Goal: Task Accomplishment & Management: Use online tool/utility

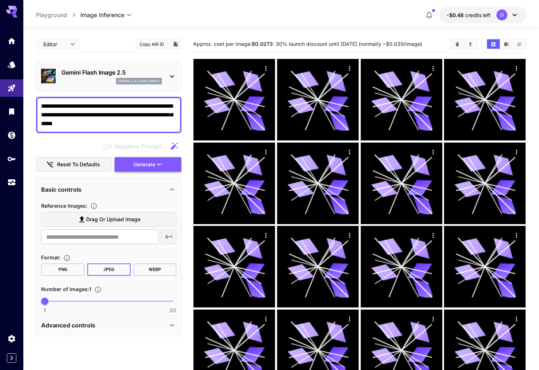
type textarea "**********"
click at [140, 164] on span "Generate" at bounding box center [144, 164] width 22 height 9
click at [137, 162] on span "Generate" at bounding box center [144, 164] width 22 height 9
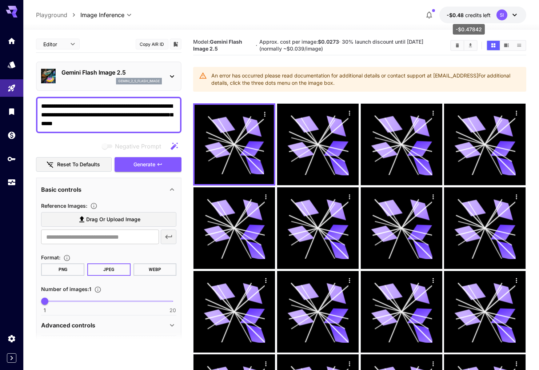
click at [487, 16] on span "credits left" at bounding box center [477, 15] width 25 height 6
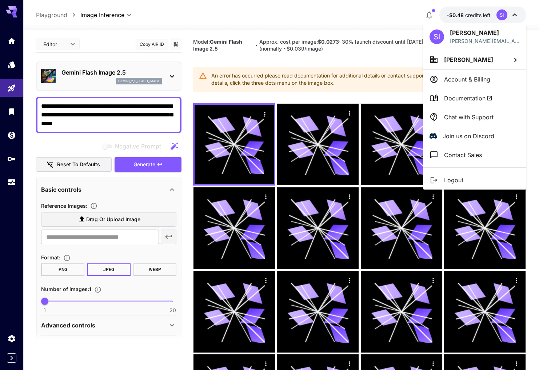
drag, startPoint x: 522, startPoint y: 17, endPoint x: 514, endPoint y: 15, distance: 8.0
click at [522, 17] on div at bounding box center [269, 185] width 539 height 370
click at [514, 15] on div at bounding box center [269, 185] width 539 height 370
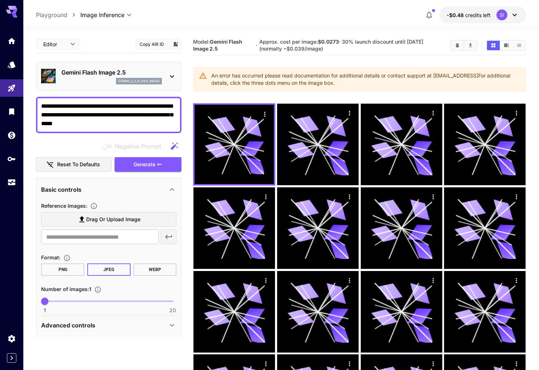
click at [514, 15] on icon at bounding box center [514, 15] width 9 height 9
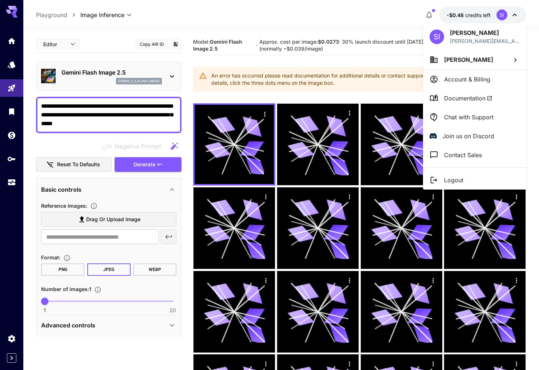
click at [456, 183] on p "Logout" at bounding box center [453, 180] width 19 height 9
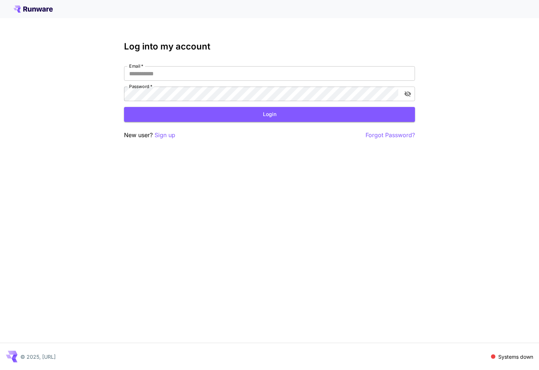
click at [163, 134] on p "Sign up" at bounding box center [165, 135] width 21 height 9
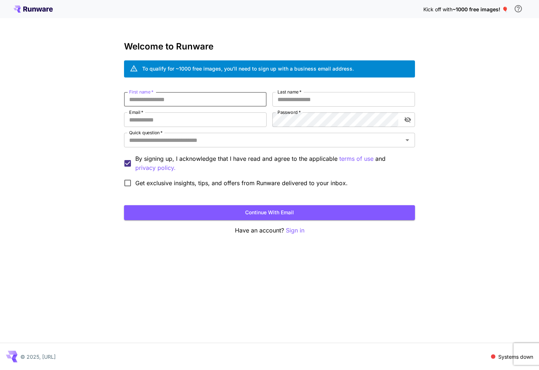
click at [153, 101] on input "First name   *" at bounding box center [195, 99] width 143 height 15
type input "*****"
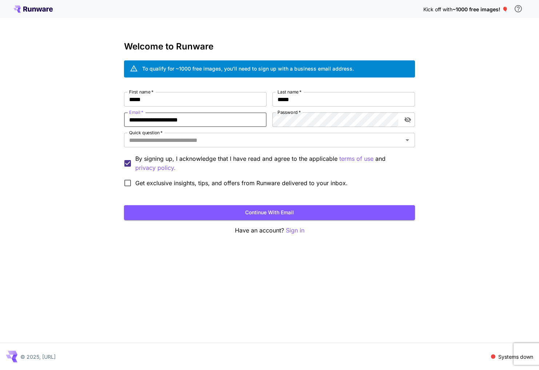
type input "**********"
click at [288, 141] on input "Quick question   *" at bounding box center [263, 140] width 275 height 10
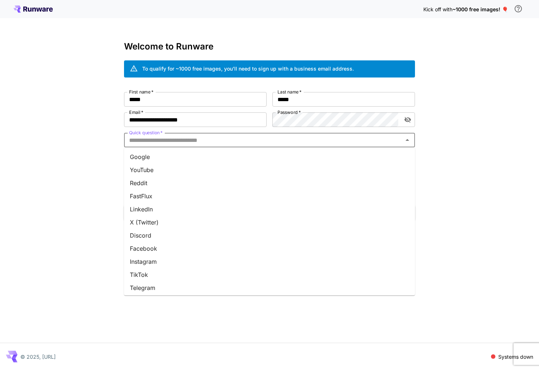
click at [149, 159] on li "Google" at bounding box center [269, 156] width 291 height 13
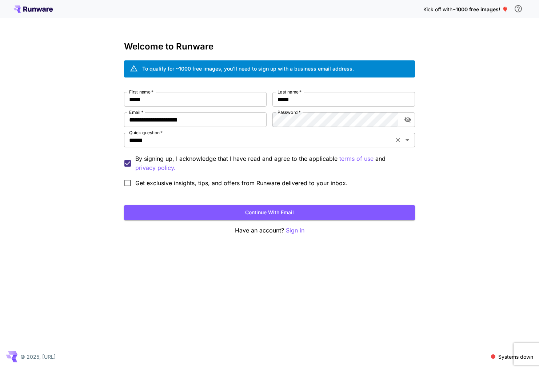
click at [155, 140] on input "******" at bounding box center [258, 140] width 265 height 10
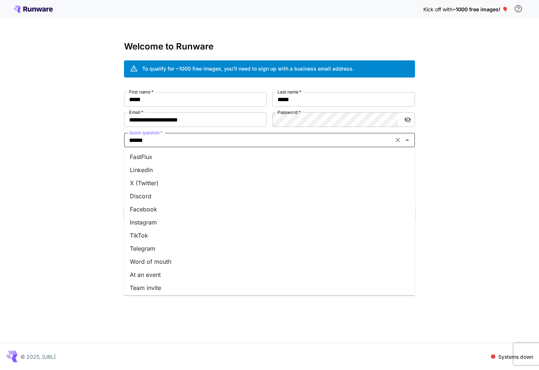
scroll to position [54, 0]
click at [152, 272] on li "Team invite" at bounding box center [269, 272] width 291 height 13
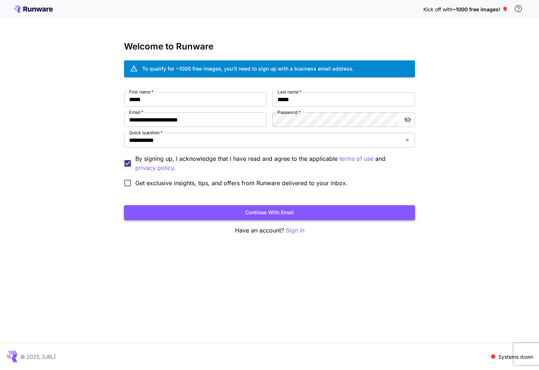
click at [232, 213] on button "Continue with email" at bounding box center [269, 212] width 291 height 15
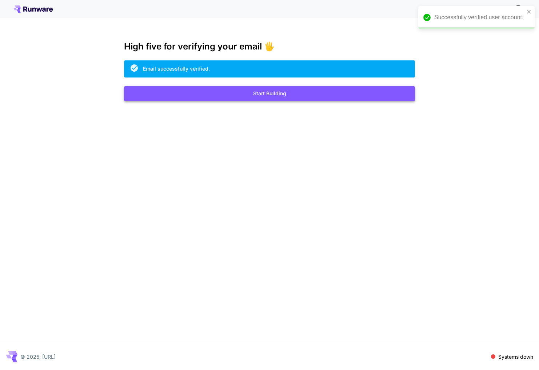
click at [283, 97] on button "Start Building" at bounding box center [269, 93] width 291 height 15
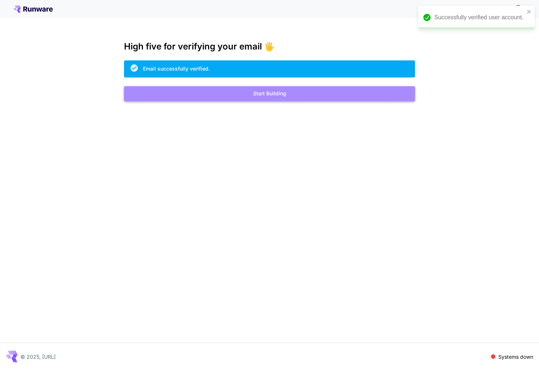
click at [270, 96] on button "Start Building" at bounding box center [269, 93] width 291 height 15
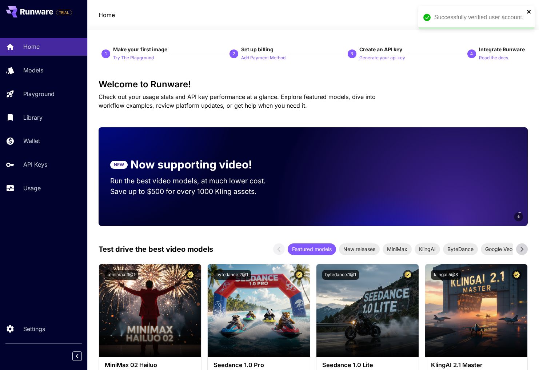
click at [529, 11] on icon "close" at bounding box center [529, 12] width 5 height 6
click at [484, 17] on span "credits left" at bounding box center [479, 15] width 25 height 6
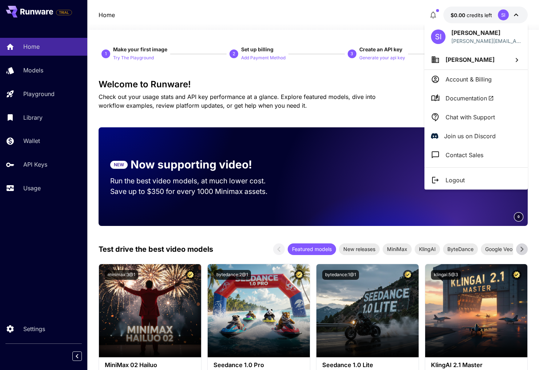
drag, startPoint x: 398, startPoint y: 23, endPoint x: 249, endPoint y: 60, distance: 153.0
click at [397, 23] on div at bounding box center [269, 185] width 539 height 370
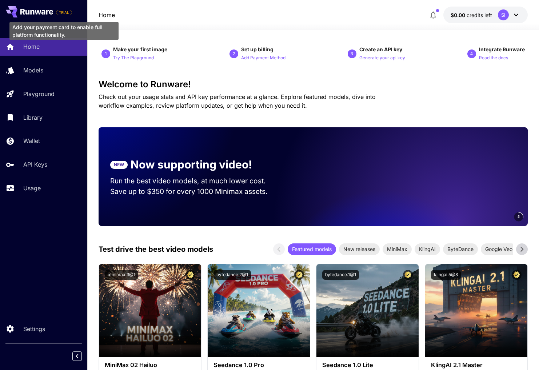
click at [59, 11] on span "TRIAL" at bounding box center [63, 12] width 15 height 5
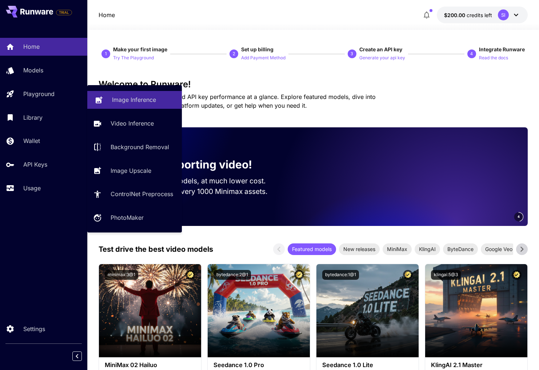
click at [146, 100] on p "Image Inference" at bounding box center [134, 99] width 44 height 9
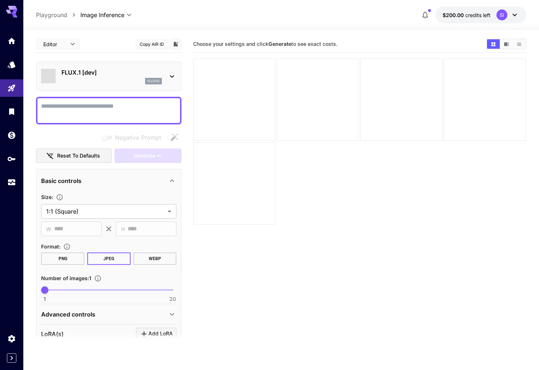
type input "**********"
click at [108, 102] on textarea "Negative Prompt" at bounding box center [108, 110] width 135 height 17
paste textarea "**********"
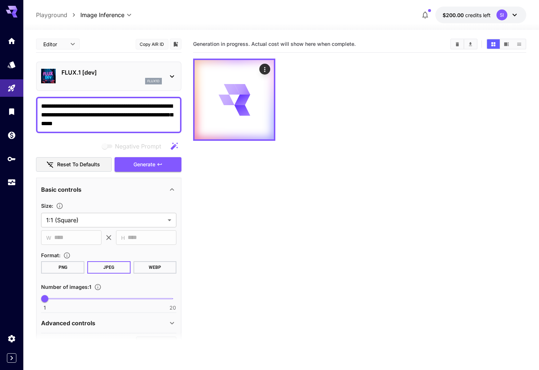
type textarea "**********"
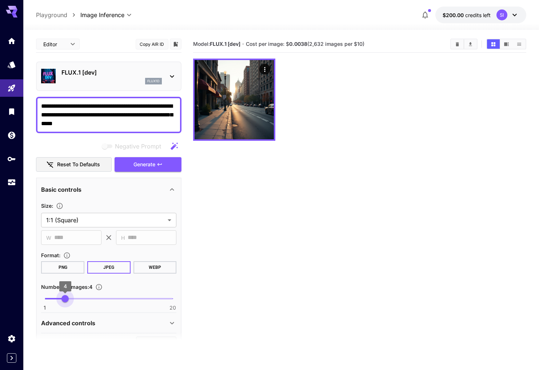
type input "*"
drag, startPoint x: 69, startPoint y: 298, endPoint x: 81, endPoint y: 282, distance: 20.0
click at [74, 299] on span "1 20 5" at bounding box center [109, 298] width 128 height 11
click at [149, 164] on span "Generate" at bounding box center [144, 164] width 22 height 9
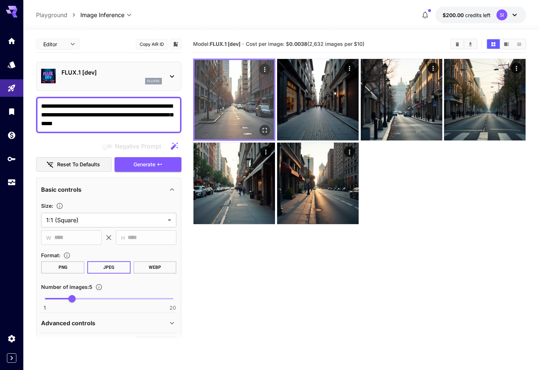
click at [228, 85] on img at bounding box center [234, 99] width 79 height 79
click at [263, 130] on icon "Open in fullscreen" at bounding box center [264, 130] width 7 height 7
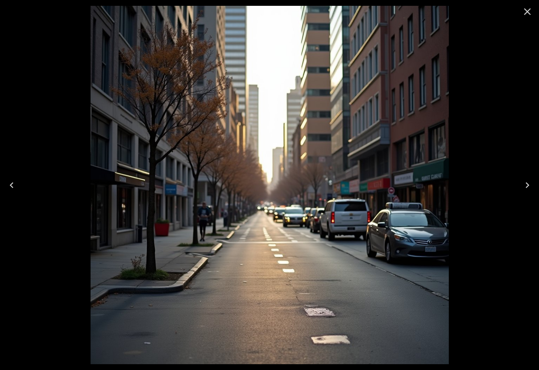
click at [526, 12] on icon "Close" at bounding box center [527, 12] width 12 height 12
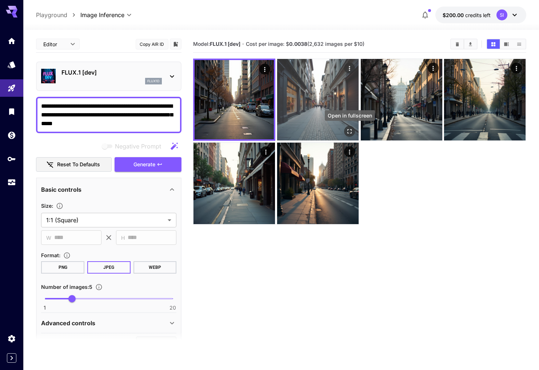
click at [347, 130] on icon "Open in fullscreen" at bounding box center [349, 131] width 7 height 7
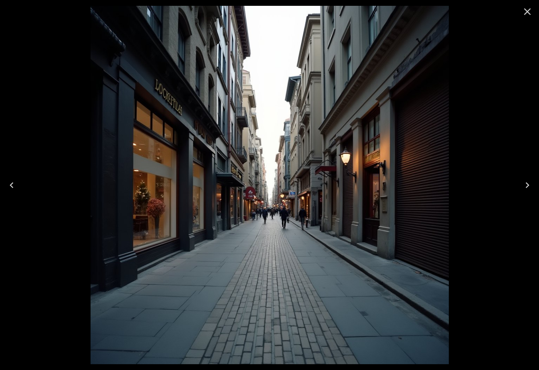
click at [525, 12] on icon "Close" at bounding box center [527, 12] width 12 height 12
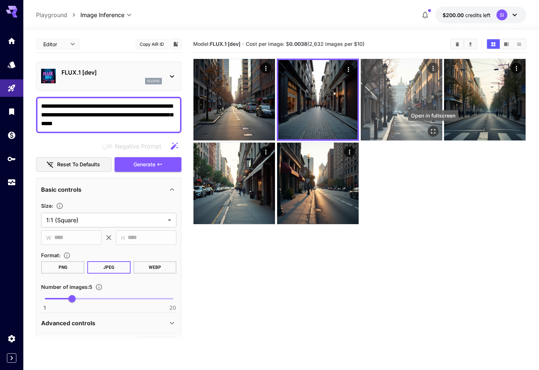
click at [432, 128] on icon "Open in fullscreen" at bounding box center [432, 131] width 7 height 7
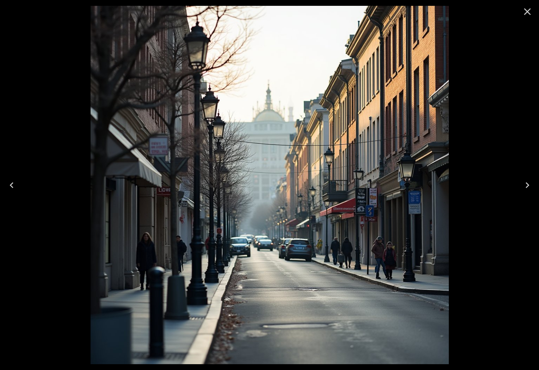
click at [525, 9] on icon "Close" at bounding box center [527, 11] width 7 height 7
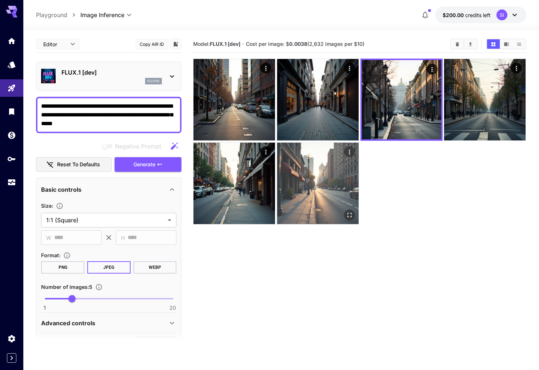
click at [309, 165] on img at bounding box center [317, 183] width 81 height 81
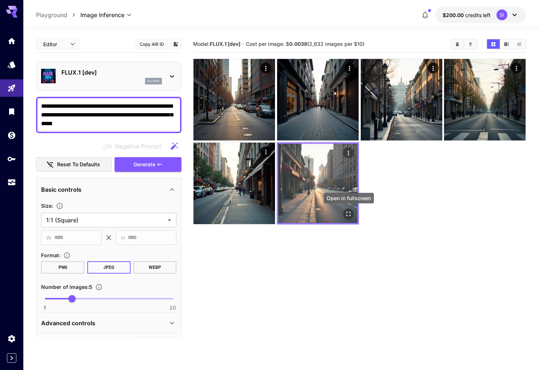
click at [347, 215] on icon "Open in fullscreen" at bounding box center [349, 214] width 4 height 4
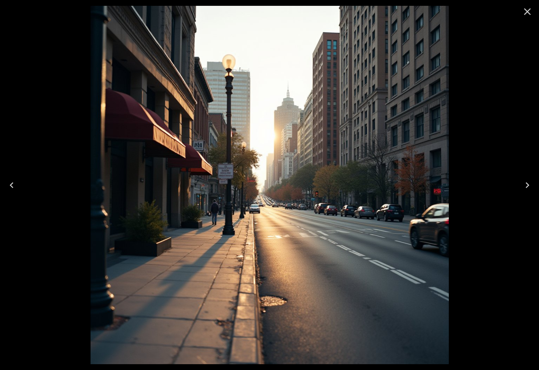
click at [12, 180] on icon "Previous" at bounding box center [12, 185] width 12 height 12
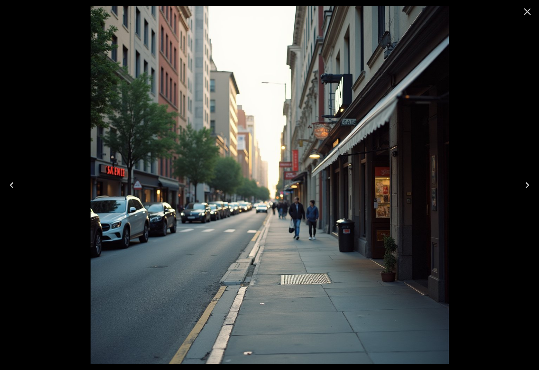
click at [12, 180] on icon "Previous" at bounding box center [12, 185] width 12 height 12
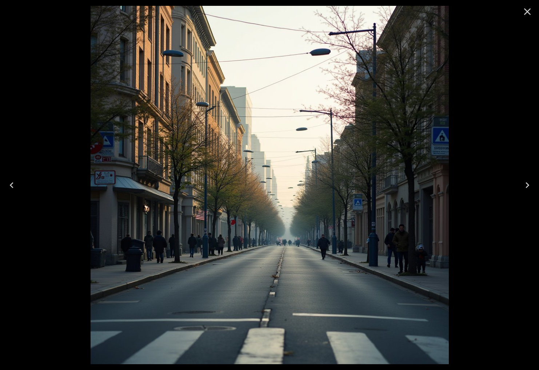
click at [16, 187] on icon "Previous" at bounding box center [12, 185] width 12 height 12
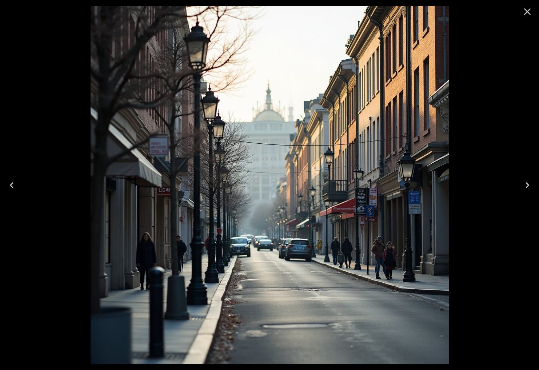
click at [16, 187] on icon "Previous" at bounding box center [12, 185] width 12 height 12
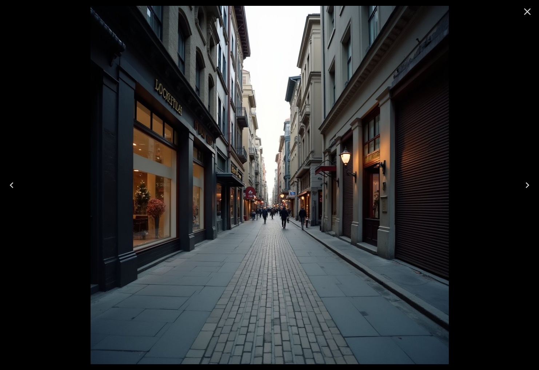
click at [523, 13] on icon "Close" at bounding box center [527, 12] width 12 height 12
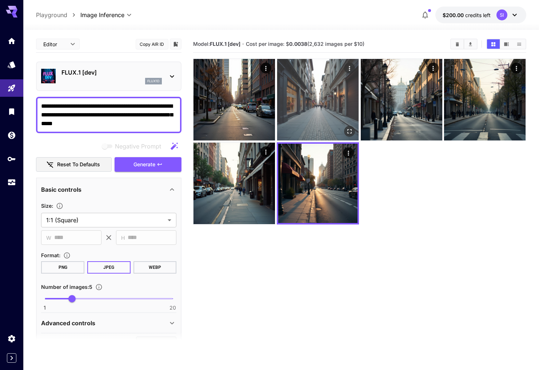
click at [347, 130] on icon "Open in fullscreen" at bounding box center [349, 131] width 7 height 7
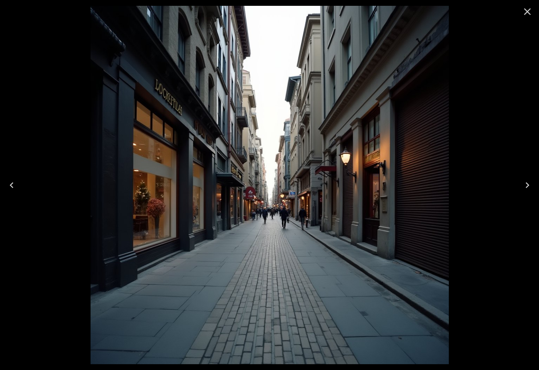
click at [523, 13] on icon "Close" at bounding box center [527, 12] width 12 height 12
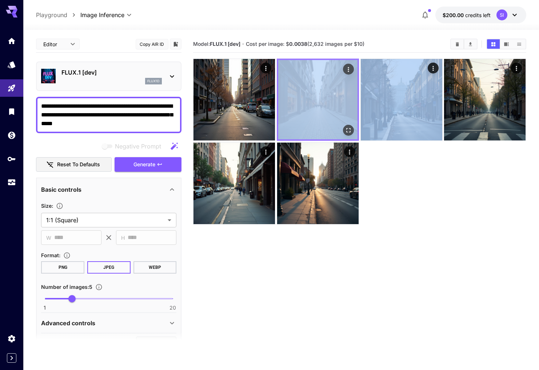
click at [347, 69] on icon "Actions" at bounding box center [348, 69] width 7 height 7
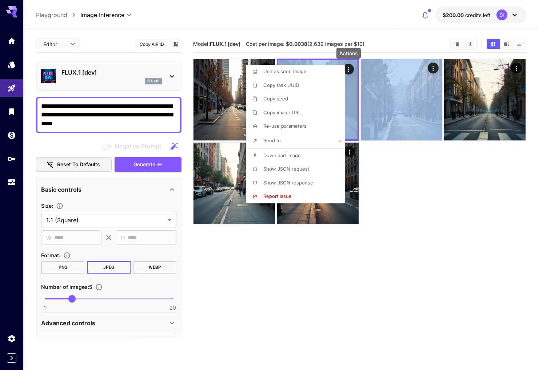
click at [285, 154] on span "Download Image" at bounding box center [281, 155] width 37 height 6
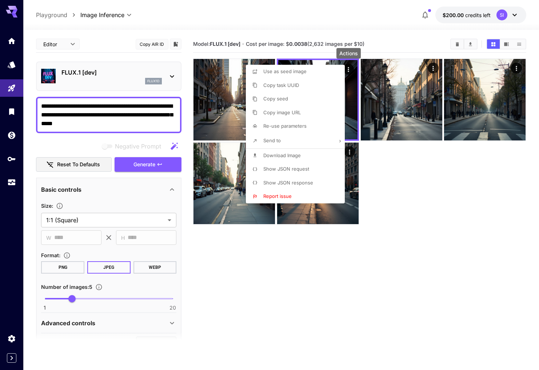
click at [115, 114] on div at bounding box center [269, 185] width 539 height 370
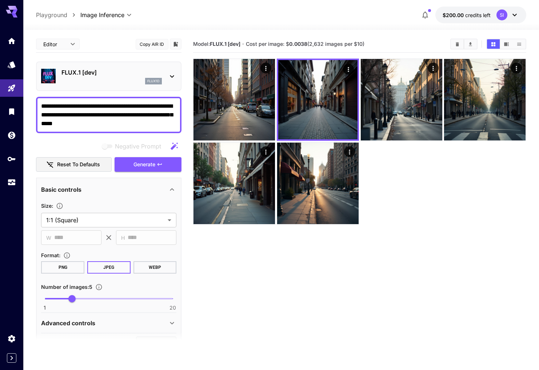
click at [94, 113] on div "Use as seed image Copy task UUID Copy seed Copy image URL Re-use parameters Sen…" at bounding box center [55, 185] width 111 height 370
click at [86, 116] on textarea "**********" at bounding box center [108, 115] width 135 height 26
click at [70, 113] on textarea "**********" at bounding box center [108, 115] width 135 height 26
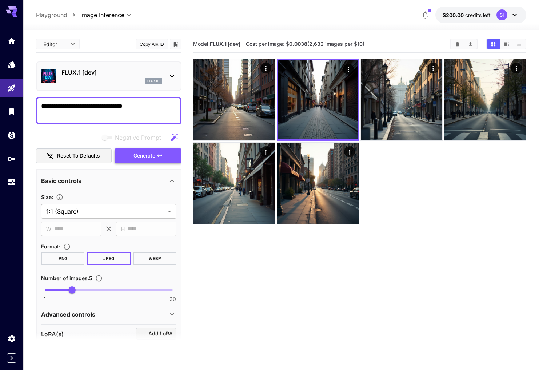
click at [143, 157] on span "Generate" at bounding box center [144, 155] width 22 height 9
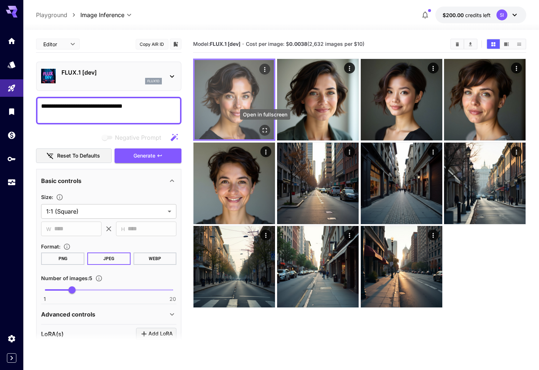
click at [265, 133] on icon "Open in fullscreen" at bounding box center [264, 130] width 7 height 7
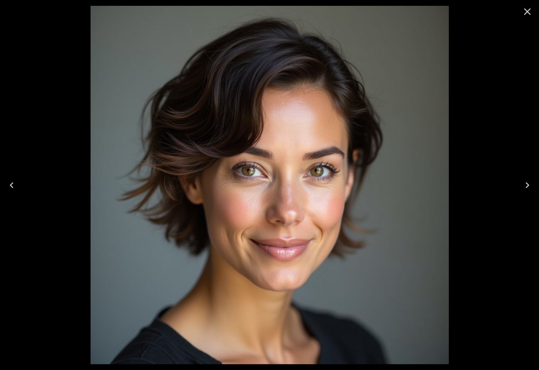
drag, startPoint x: 528, startPoint y: 12, endPoint x: 523, endPoint y: 13, distance: 5.6
click at [528, 12] on icon "Close" at bounding box center [527, 11] width 7 height 7
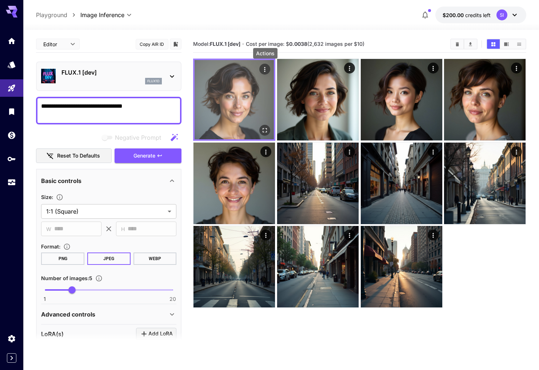
click at [264, 68] on icon "Actions" at bounding box center [264, 69] width 7 height 7
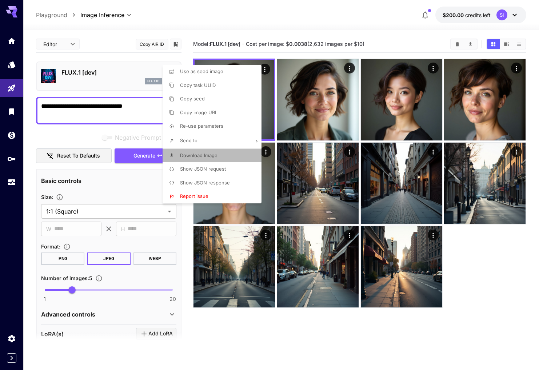
click at [199, 158] on p "Download Image" at bounding box center [198, 155] width 37 height 7
click at [136, 102] on div at bounding box center [269, 185] width 539 height 370
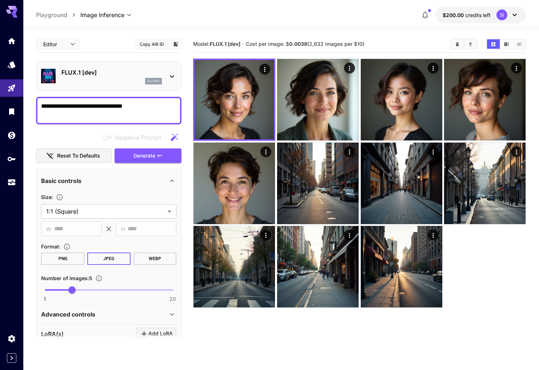
click at [131, 105] on textarea "**********" at bounding box center [108, 110] width 135 height 17
drag, startPoint x: 137, startPoint y: 105, endPoint x: 40, endPoint y: 104, distance: 96.4
click at [40, 104] on div "**********" at bounding box center [108, 111] width 145 height 28
type textarea "*"
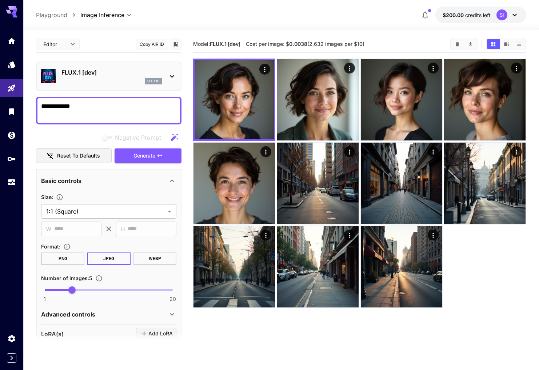
click at [42, 106] on textarea "**********" at bounding box center [108, 110] width 135 height 17
click at [124, 117] on div "Negative prompts are not compatible with the selected model." at bounding box center [133, 118] width 109 height 18
click at [121, 109] on div "Negative prompts are not compatible with the selected model." at bounding box center [133, 118] width 109 height 18
click at [121, 104] on textarea "**********" at bounding box center [108, 110] width 135 height 17
type textarea "**********"
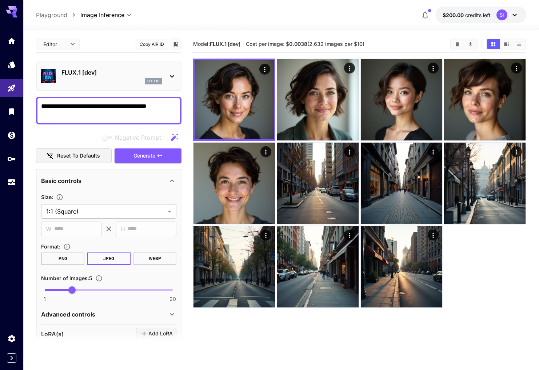
click at [143, 153] on span "Generate" at bounding box center [144, 155] width 22 height 9
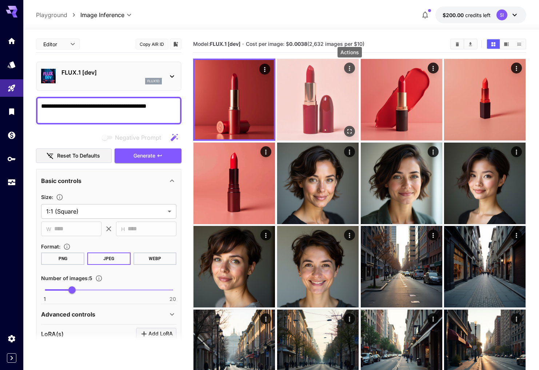
click at [349, 68] on icon "Actions" at bounding box center [349, 68] width 1 height 5
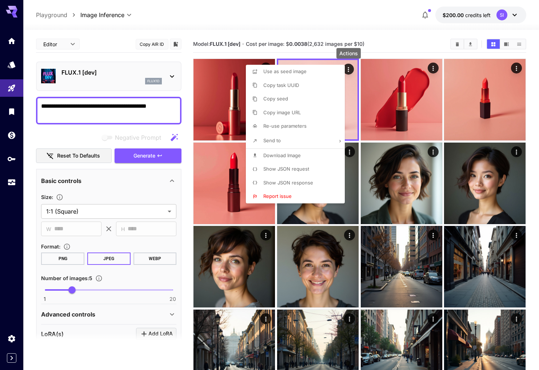
click at [283, 156] on span "Download Image" at bounding box center [281, 155] width 37 height 6
click at [97, 131] on div at bounding box center [269, 185] width 539 height 370
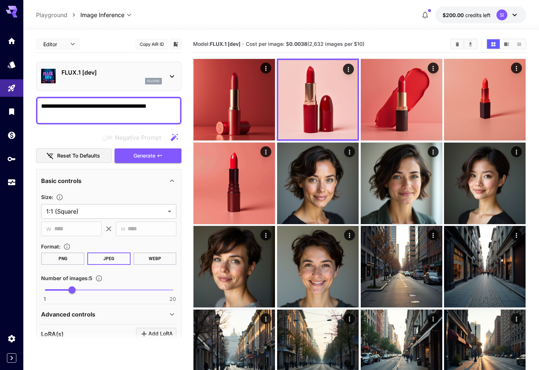
click at [94, 104] on textarea "**********" at bounding box center [108, 110] width 135 height 17
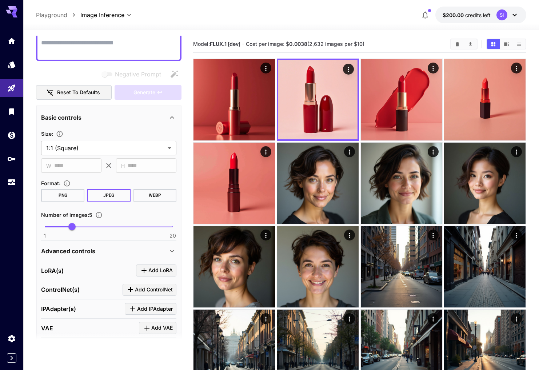
scroll to position [64, 0]
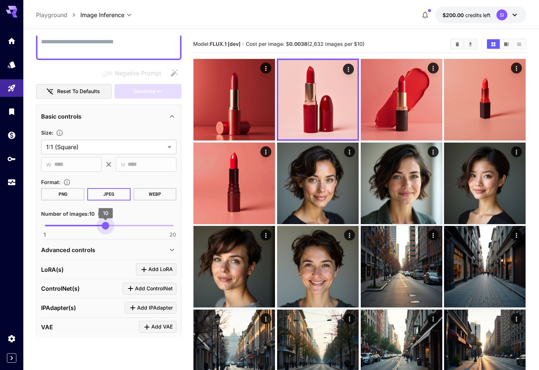
drag, startPoint x: 97, startPoint y: 226, endPoint x: 107, endPoint y: 227, distance: 9.8
click at [107, 227] on span "10" at bounding box center [105, 225] width 7 height 7
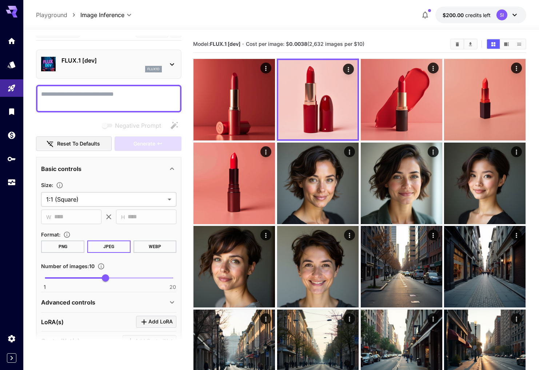
scroll to position [0, 0]
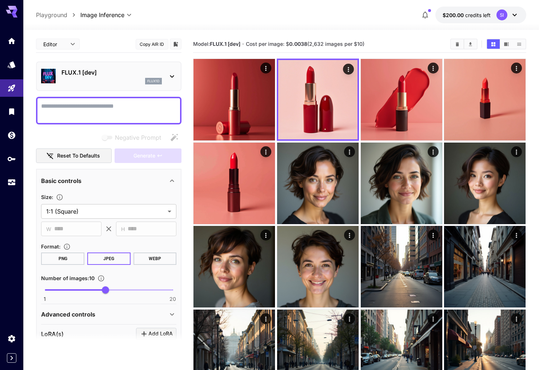
click at [105, 78] on div "flux1d" at bounding box center [111, 81] width 100 height 7
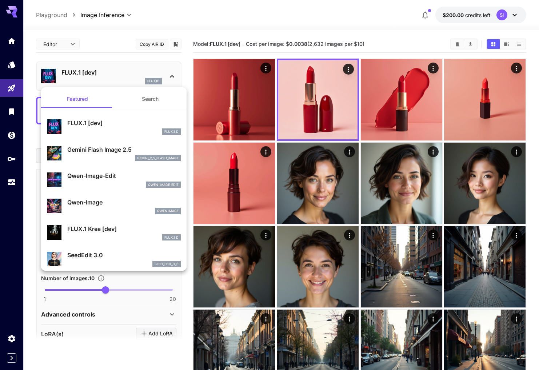
drag, startPoint x: 94, startPoint y: 153, endPoint x: 107, endPoint y: 145, distance: 14.3
click at [94, 153] on p "Gemini Flash Image 2.5" at bounding box center [123, 149] width 113 height 9
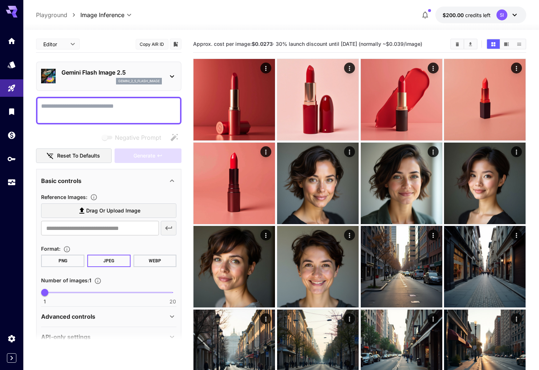
scroll to position [16, 0]
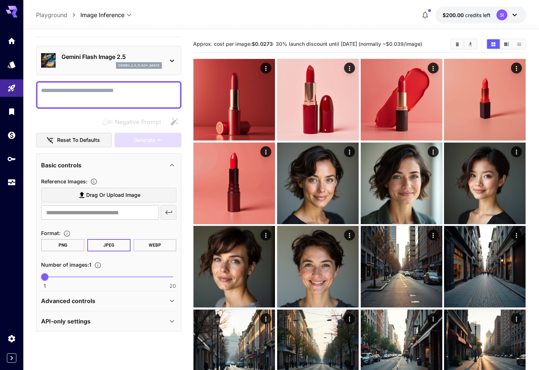
click at [87, 274] on span "1 20 1" at bounding box center [109, 276] width 128 height 11
type input "*"
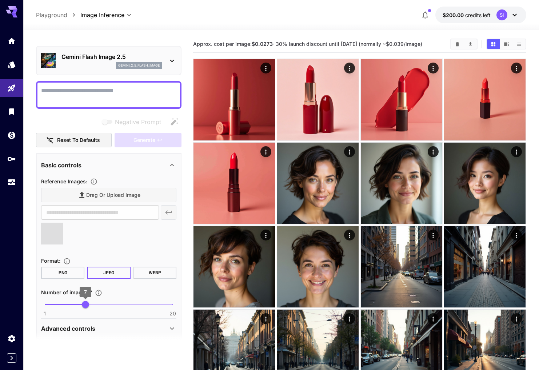
type input "**********"
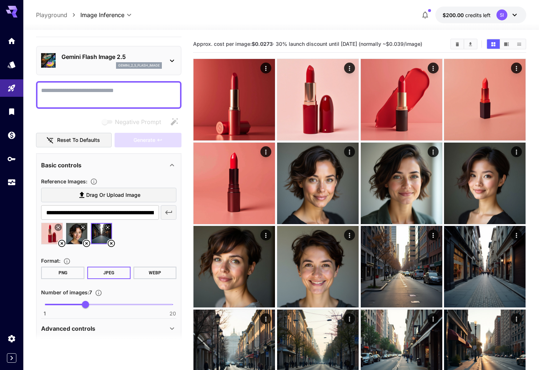
click at [74, 93] on textarea "Negative Prompt" at bounding box center [108, 94] width 135 height 17
paste textarea "**********"
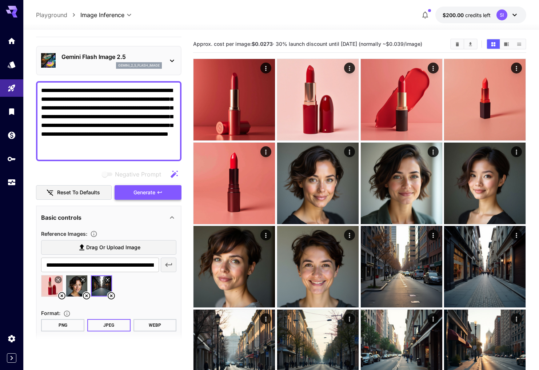
type textarea "**********"
click at [140, 192] on span "Generate" at bounding box center [144, 192] width 22 height 9
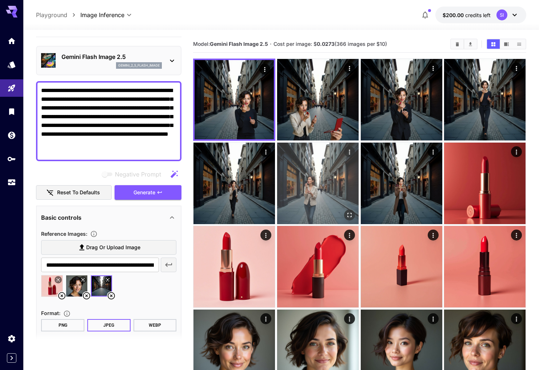
click at [349, 212] on icon "Open in fullscreen" at bounding box center [349, 214] width 7 height 7
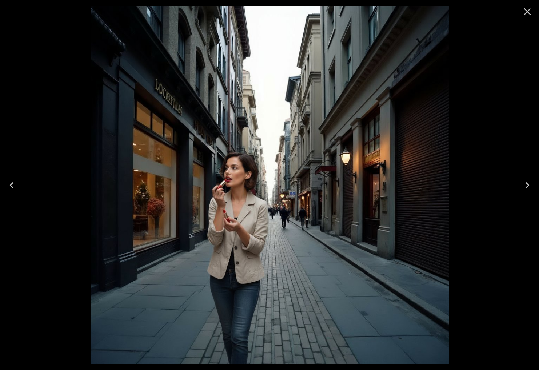
drag, startPoint x: 528, startPoint y: 12, endPoint x: 521, endPoint y: 18, distance: 10.1
click at [528, 12] on icon "Close" at bounding box center [527, 12] width 12 height 12
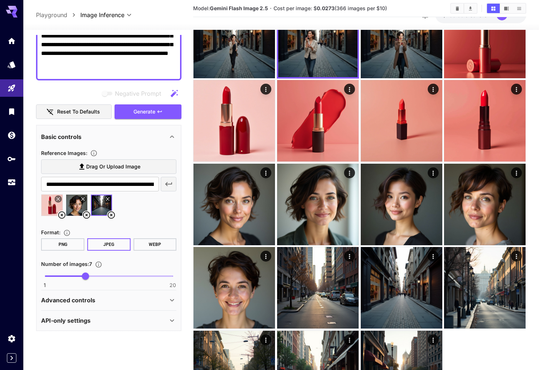
scroll to position [150, 0]
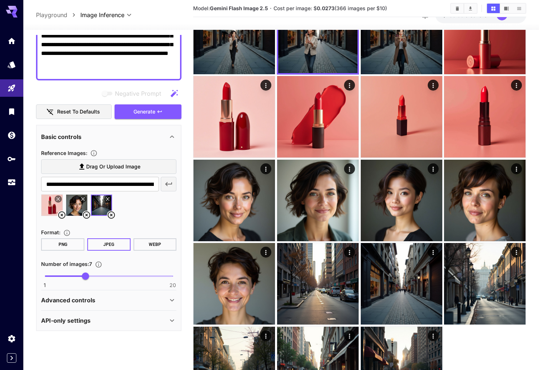
type input "**"
drag, startPoint x: 105, startPoint y: 275, endPoint x: 120, endPoint y: 229, distance: 48.6
click at [105, 275] on span "1 20 10" at bounding box center [109, 276] width 128 height 11
click at [135, 120] on div "**********" at bounding box center [108, 135] width 145 height 392
click at [144, 113] on span "Generate" at bounding box center [144, 111] width 22 height 9
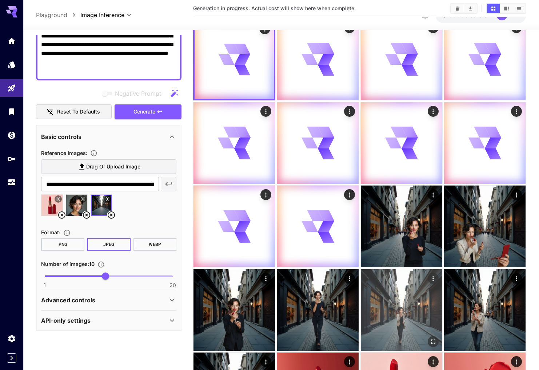
scroll to position [0, 0]
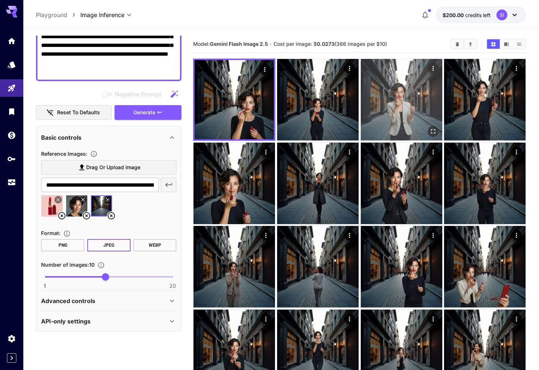
click at [398, 108] on img at bounding box center [401, 99] width 81 height 81
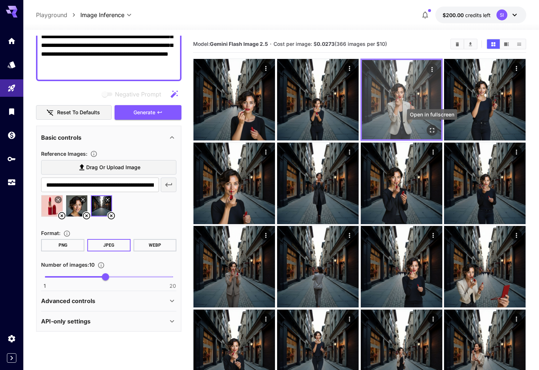
click at [432, 130] on icon "Open in fullscreen" at bounding box center [431, 130] width 7 height 7
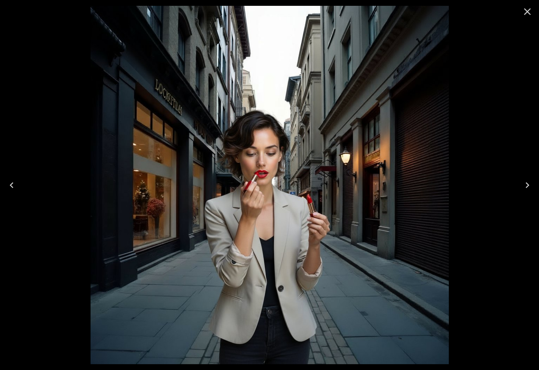
click at [528, 12] on icon "Close" at bounding box center [527, 11] width 7 height 7
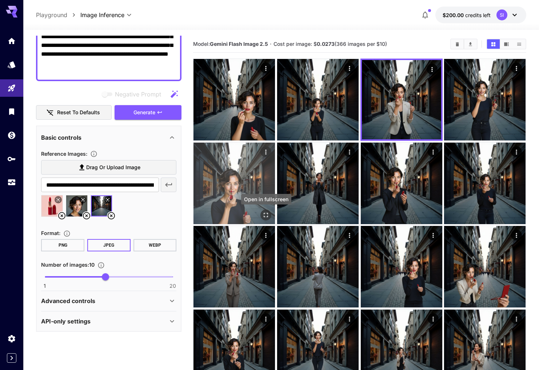
click at [264, 215] on icon "Open in fullscreen" at bounding box center [266, 214] width 7 height 7
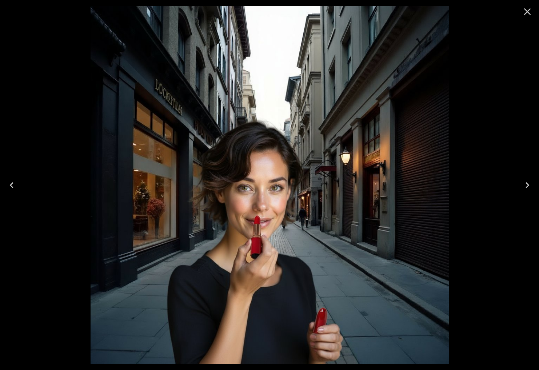
click at [521, 11] on icon "Close" at bounding box center [527, 12] width 12 height 12
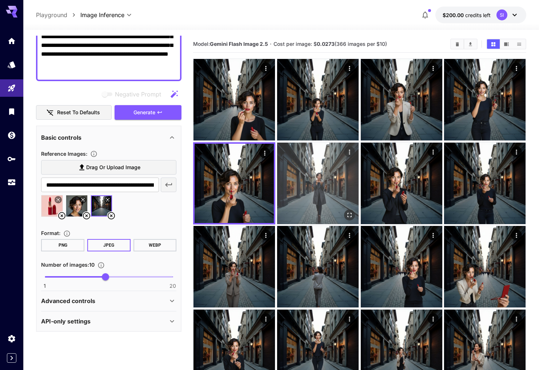
click at [351, 212] on icon "Open in fullscreen" at bounding box center [349, 214] width 7 height 7
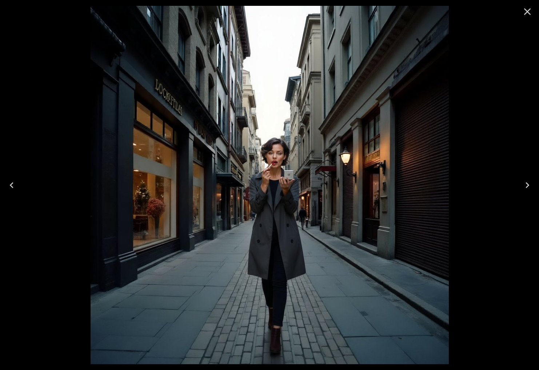
click at [530, 8] on icon "Close" at bounding box center [527, 12] width 12 height 12
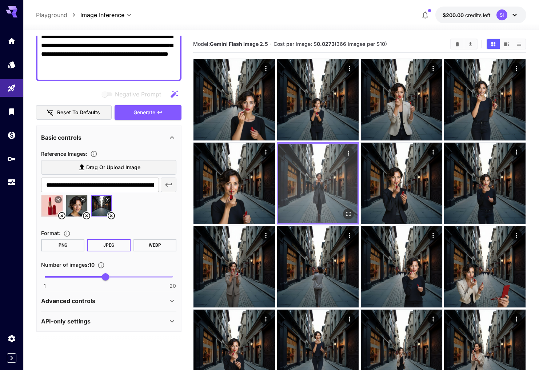
click at [314, 184] on img at bounding box center [317, 183] width 79 height 79
click at [345, 153] on icon "Actions" at bounding box center [348, 152] width 7 height 7
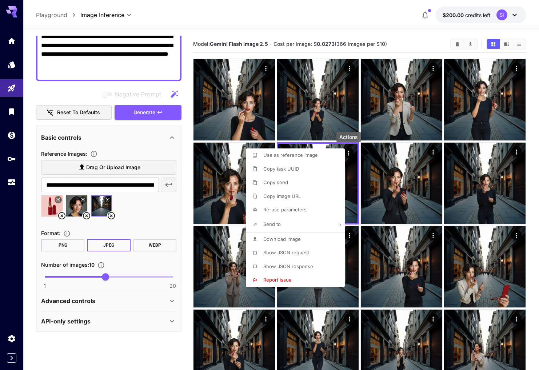
click at [292, 241] on span "Download Image" at bounding box center [281, 239] width 37 height 6
click at [145, 224] on div at bounding box center [269, 185] width 539 height 370
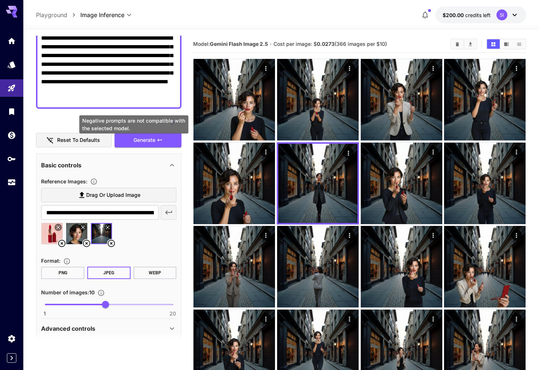
scroll to position [96, 0]
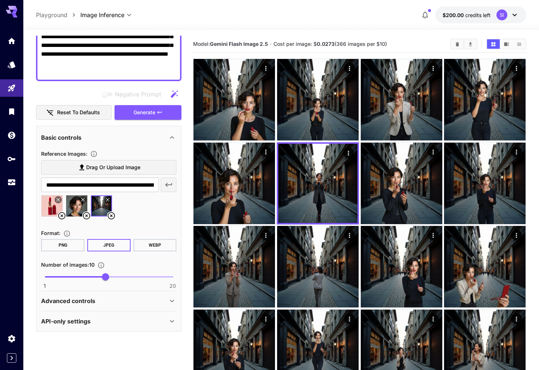
click at [121, 299] on div "Advanced controls" at bounding box center [104, 300] width 127 height 9
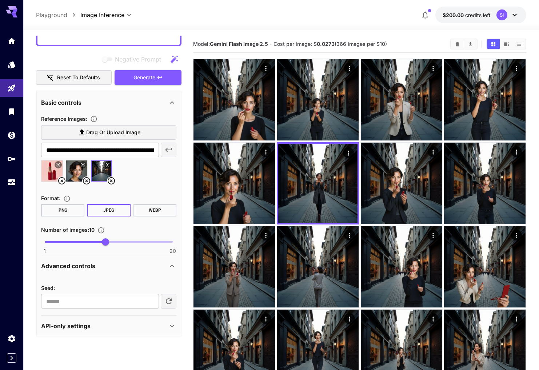
scroll to position [135, 0]
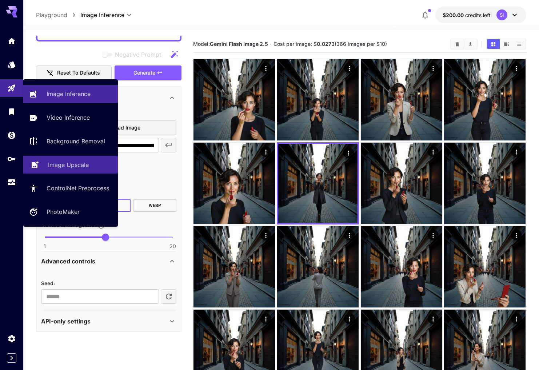
click at [71, 162] on p "Image Upscale" at bounding box center [68, 164] width 41 height 9
type input "**********"
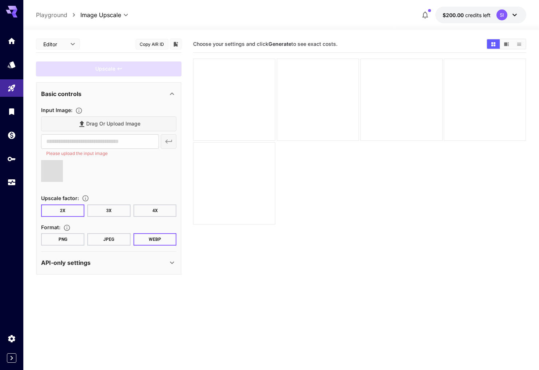
type input "**********"
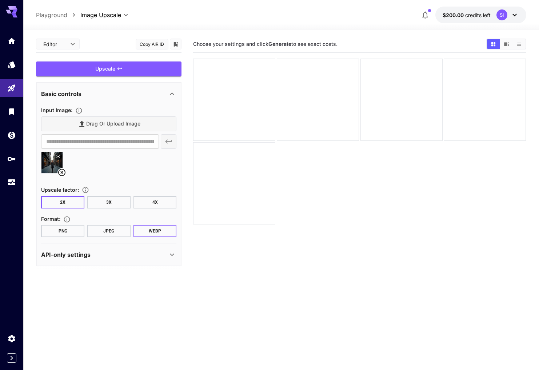
drag, startPoint x: 110, startPoint y: 204, endPoint x: 122, endPoint y: 211, distance: 14.5
click at [110, 204] on button "3X" at bounding box center [108, 202] width 43 height 12
click at [104, 232] on button "JPEG" at bounding box center [108, 231] width 43 height 12
click at [95, 71] on div "Upscale" at bounding box center [108, 68] width 145 height 15
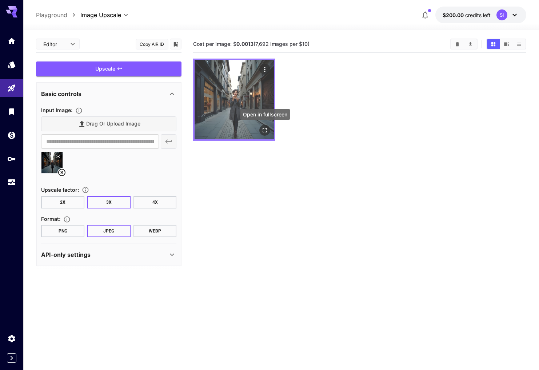
click at [268, 131] on button "Open in fullscreen" at bounding box center [265, 130] width 11 height 11
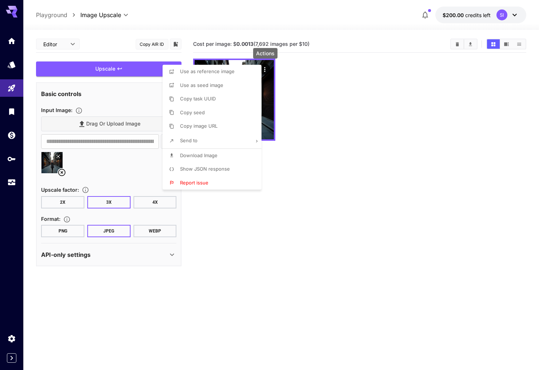
click at [200, 157] on span "Download Image" at bounding box center [198, 155] width 37 height 6
drag, startPoint x: 365, startPoint y: 163, endPoint x: 367, endPoint y: 148, distance: 14.7
click at [365, 163] on div at bounding box center [269, 185] width 539 height 370
